Goal: Find contact information: Find contact information

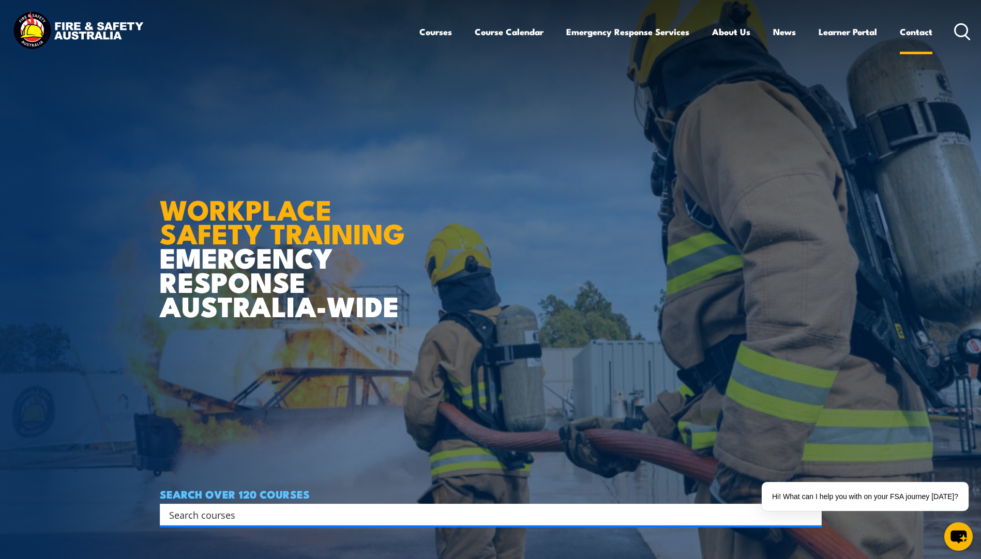
click at [911, 29] on link "Contact" at bounding box center [915, 31] width 33 height 27
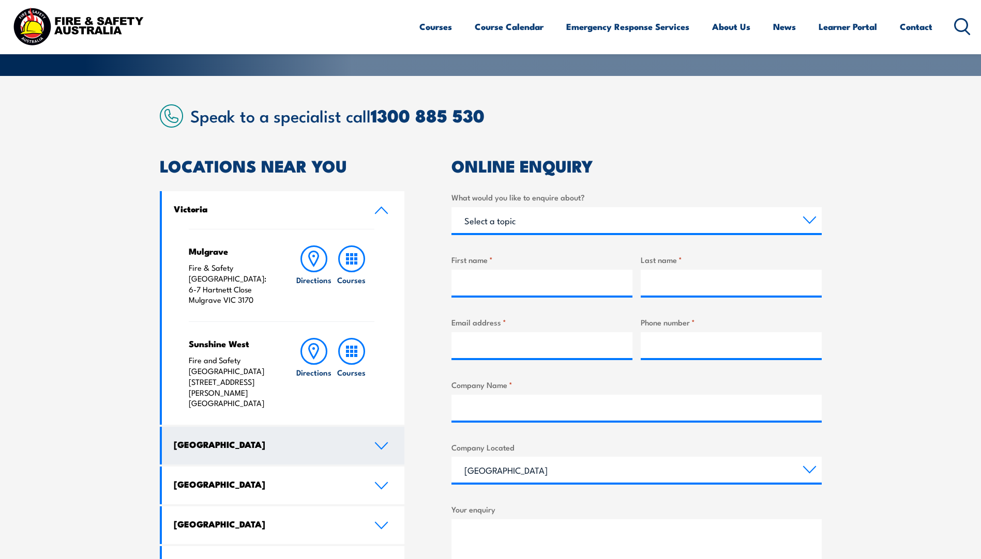
scroll to position [258, 0]
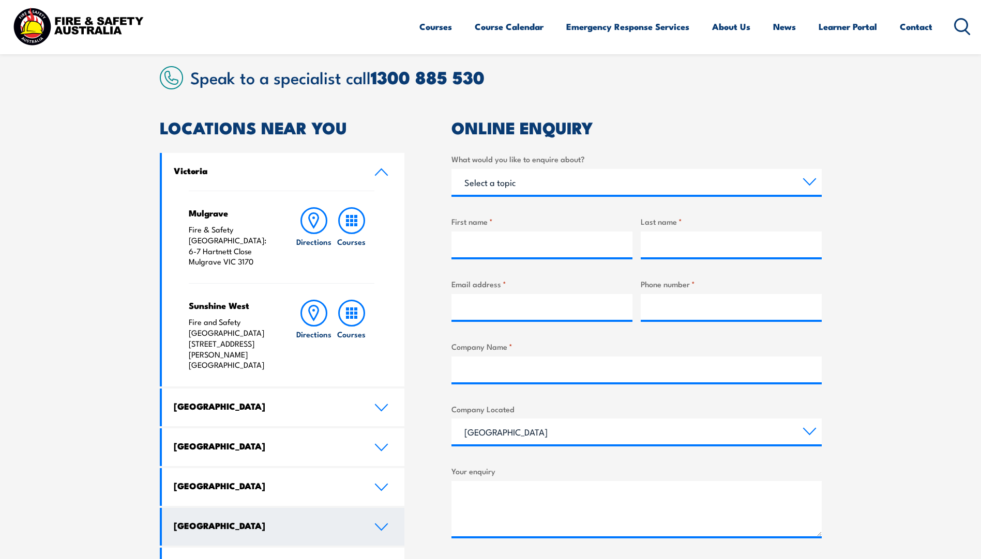
click at [358, 520] on h4 "[GEOGRAPHIC_DATA]" at bounding box center [266, 525] width 185 height 11
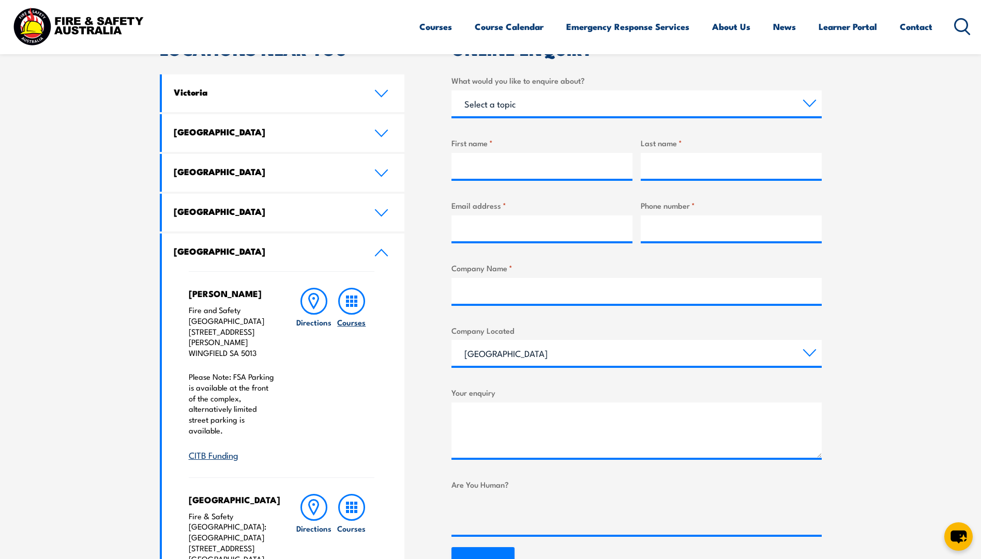
scroll to position [362, 0]
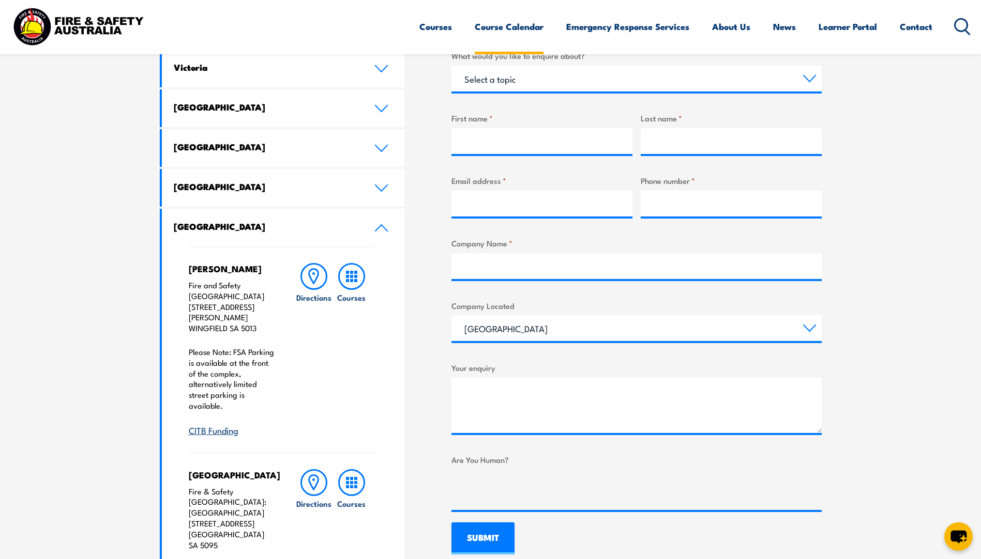
click at [524, 29] on link "Course Calendar" at bounding box center [509, 26] width 69 height 27
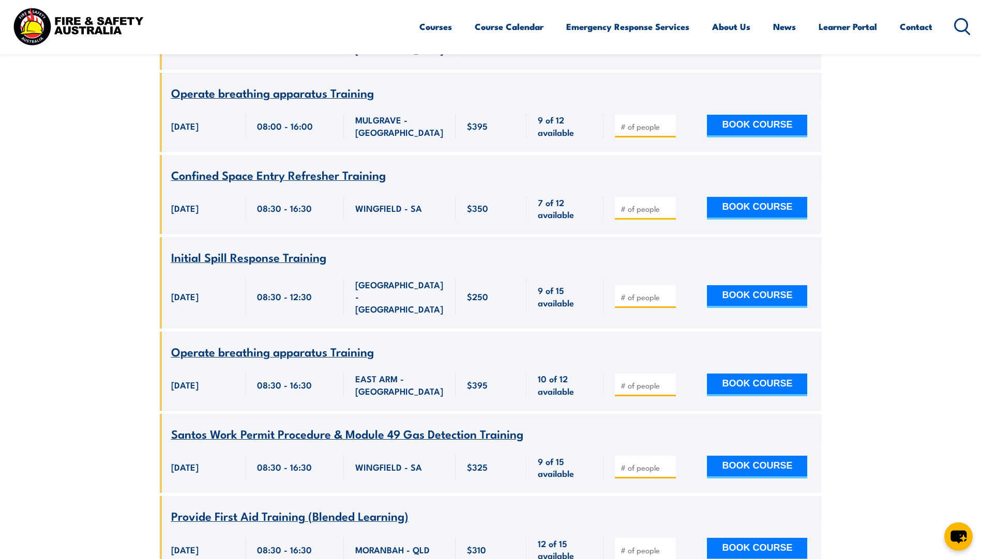
scroll to position [1809, 0]
